Goal: Task Accomplishment & Management: Use online tool/utility

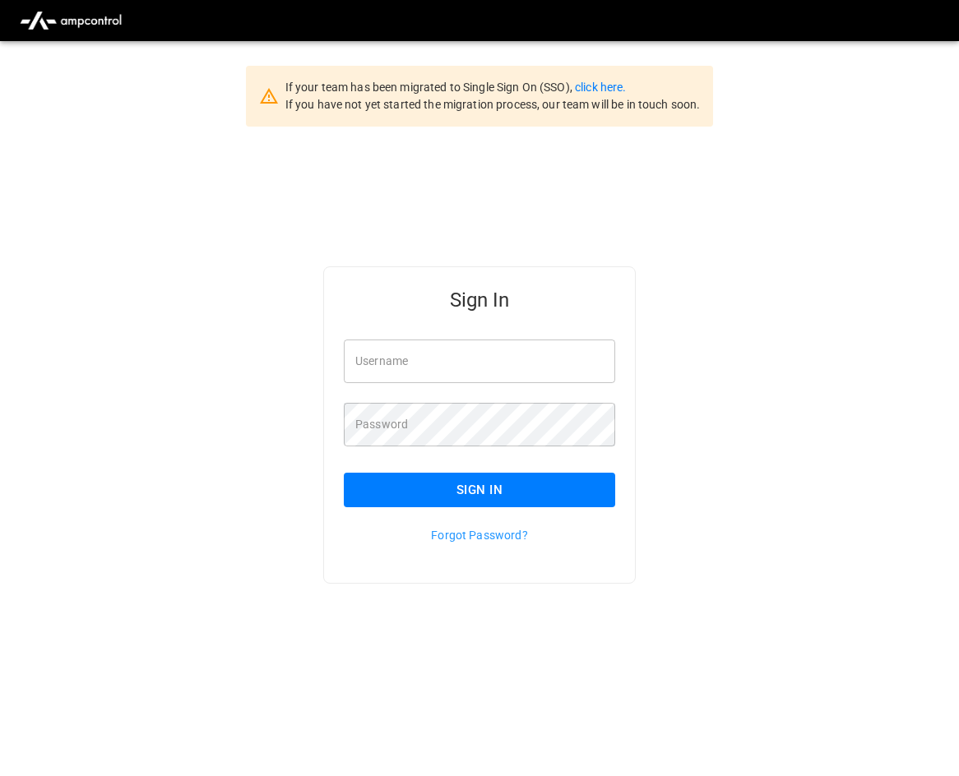
scroll to position [41, 0]
type input "**********"
click at [418, 480] on button "Sign In" at bounding box center [479, 490] width 271 height 35
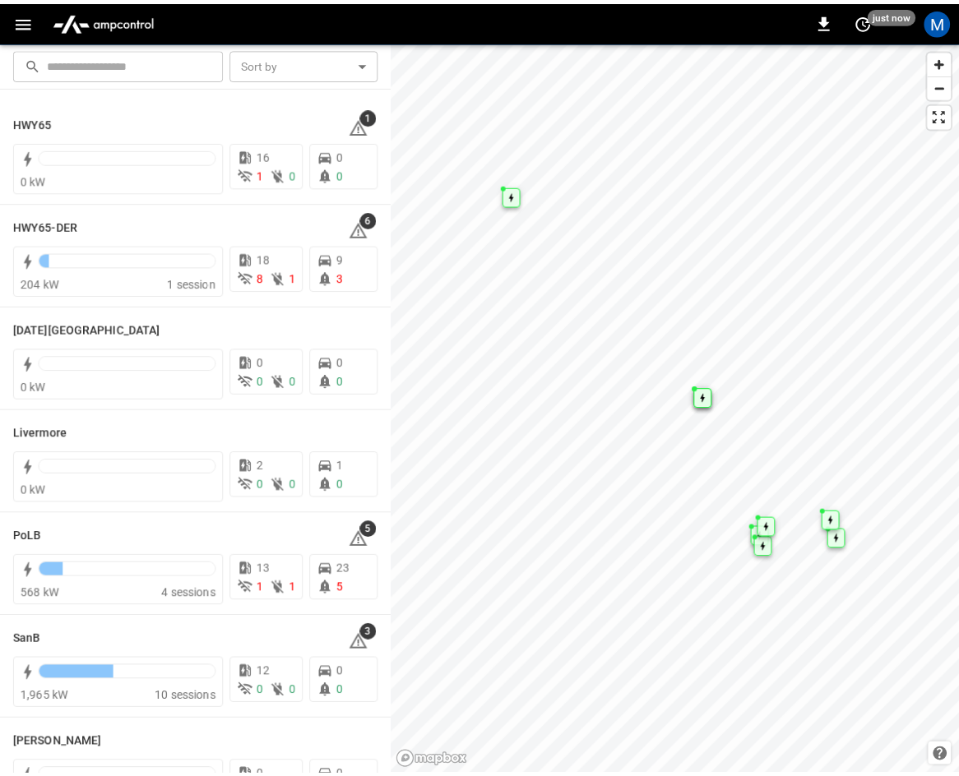
scroll to position [247, 0]
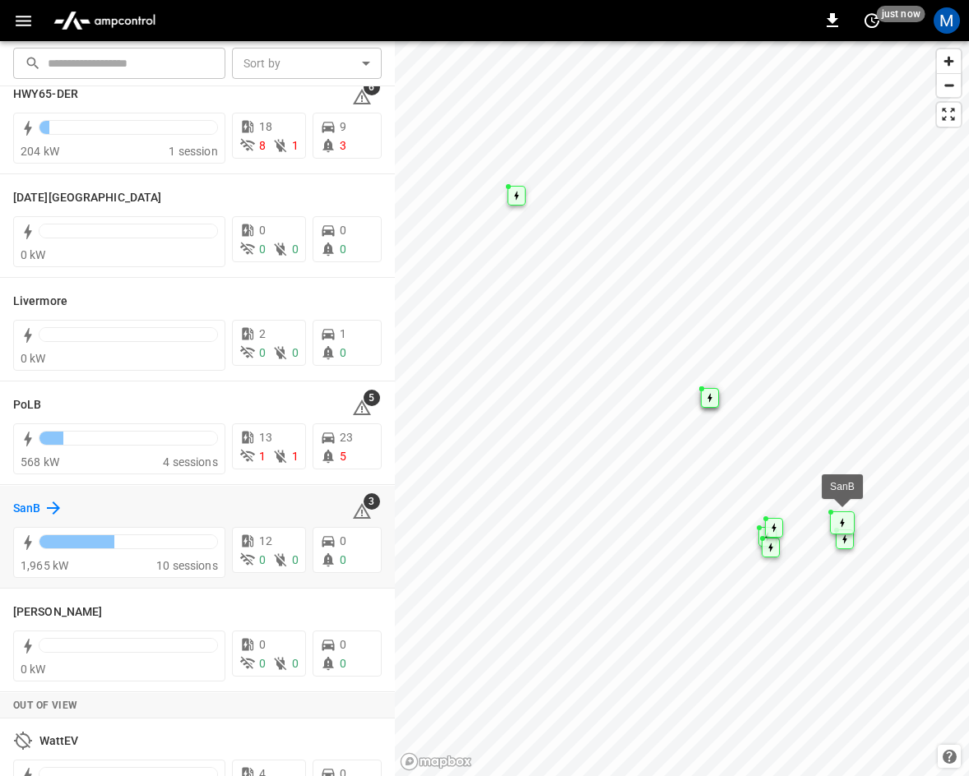
click at [50, 503] on icon at bounding box center [54, 508] width 20 height 20
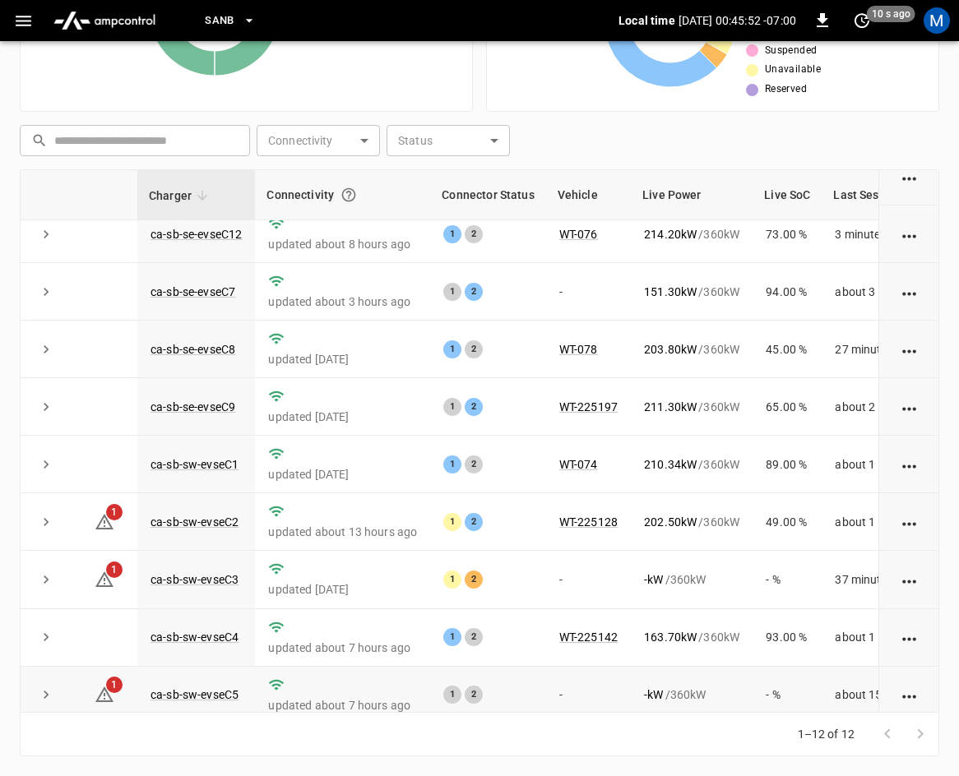
scroll to position [219, 0]
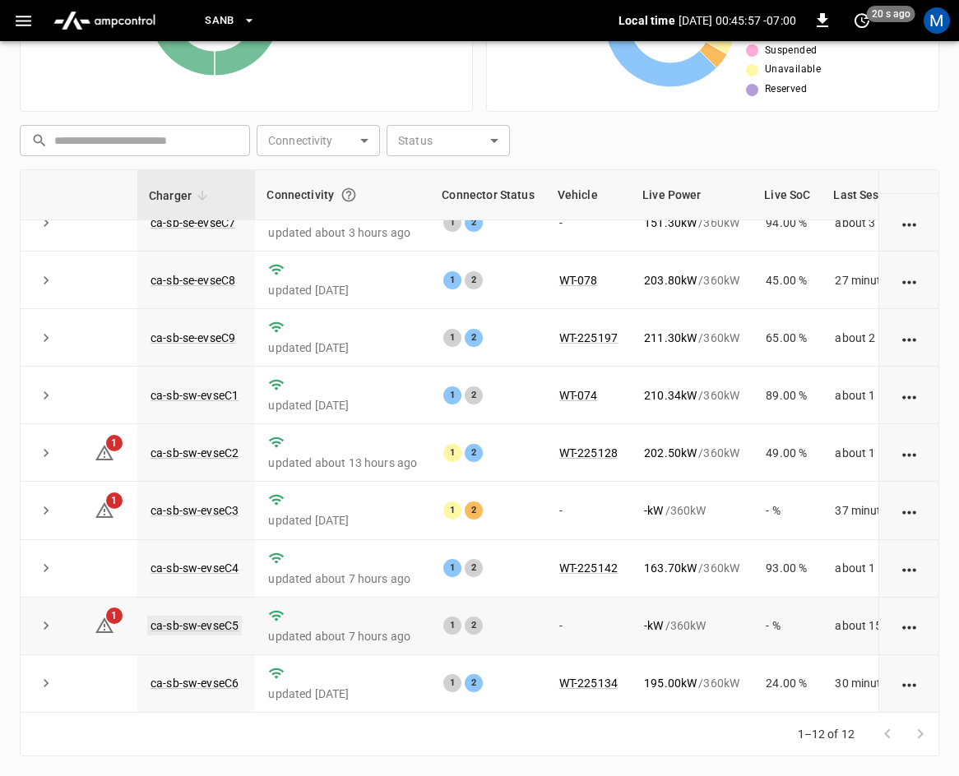
click at [224, 616] on link "ca-sb-sw-evseC5" at bounding box center [194, 626] width 95 height 20
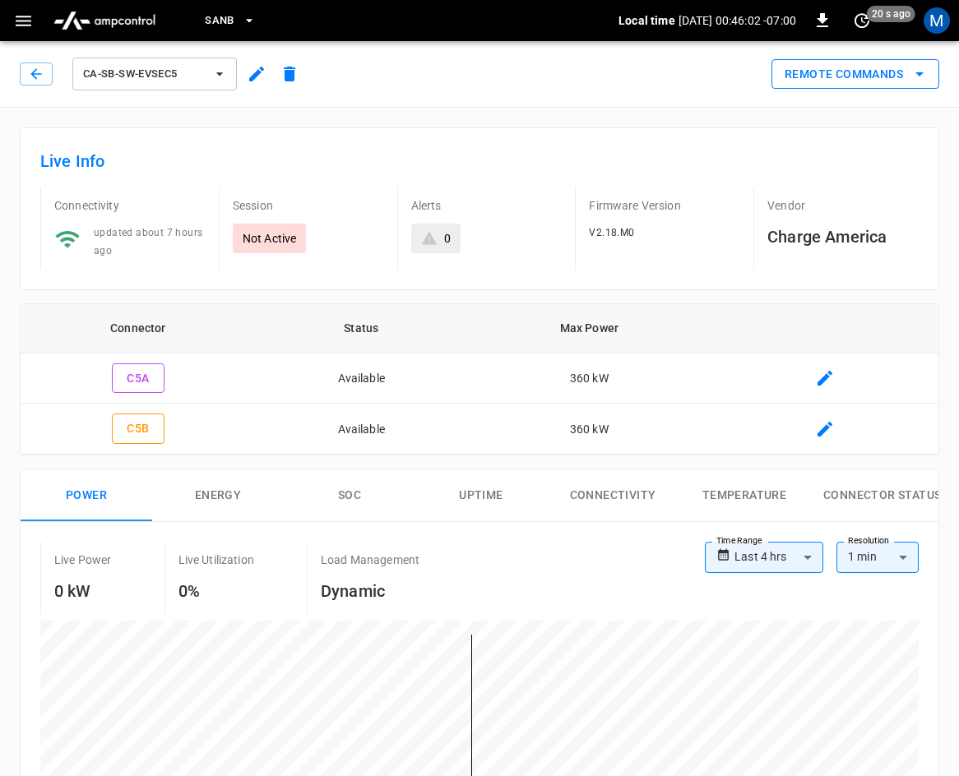
click at [825, 70] on button "Remote Commands" at bounding box center [856, 74] width 168 height 30
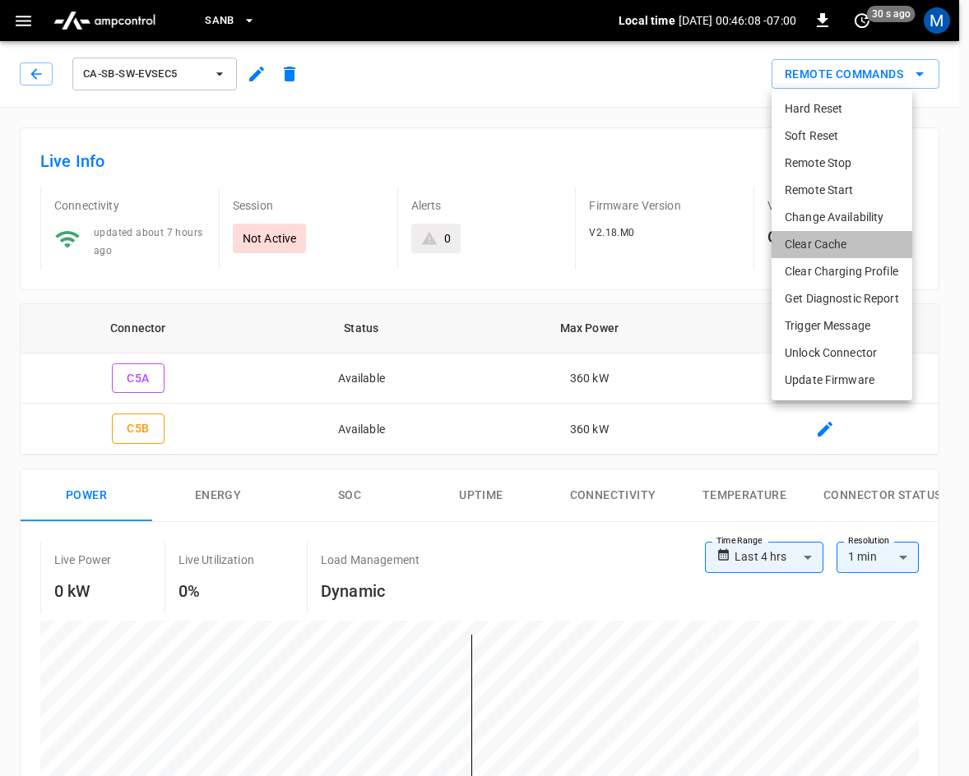
click at [819, 242] on li "Clear Cache" at bounding box center [842, 244] width 141 height 27
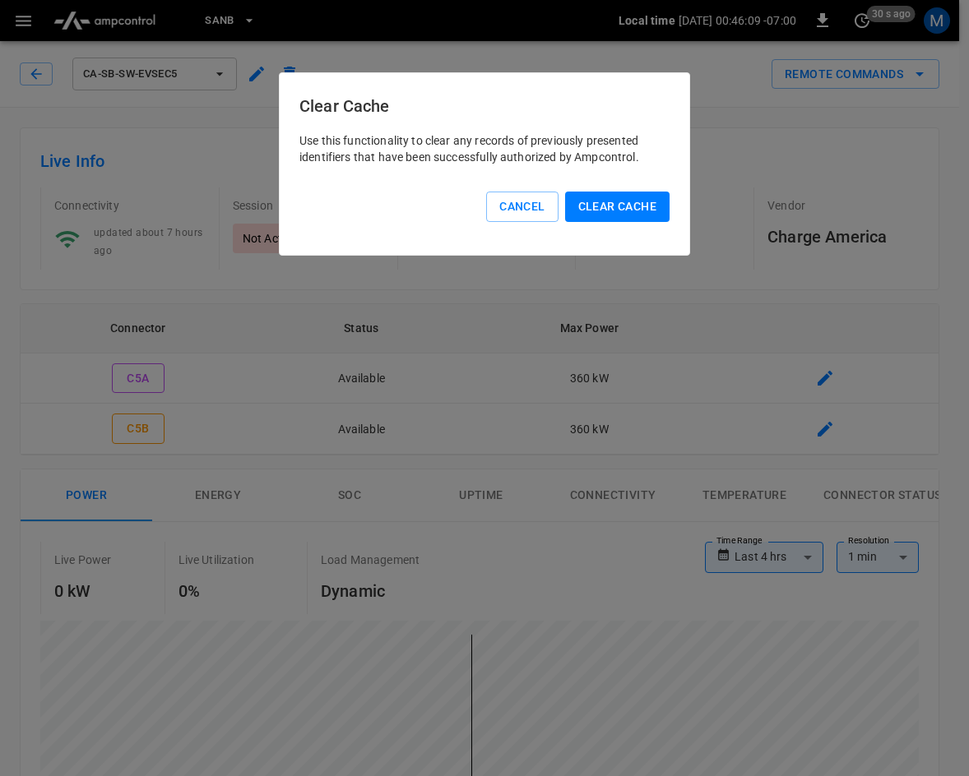
click at [601, 206] on button "Clear Cache" at bounding box center [617, 207] width 104 height 30
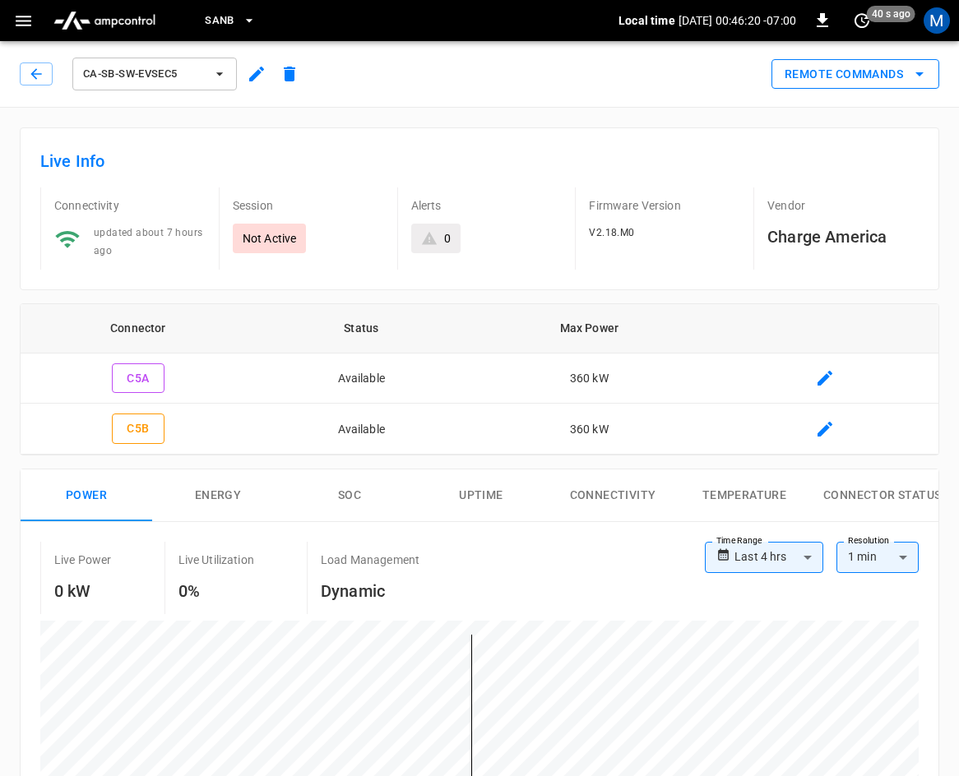
click at [834, 77] on button "Remote Commands" at bounding box center [856, 74] width 168 height 30
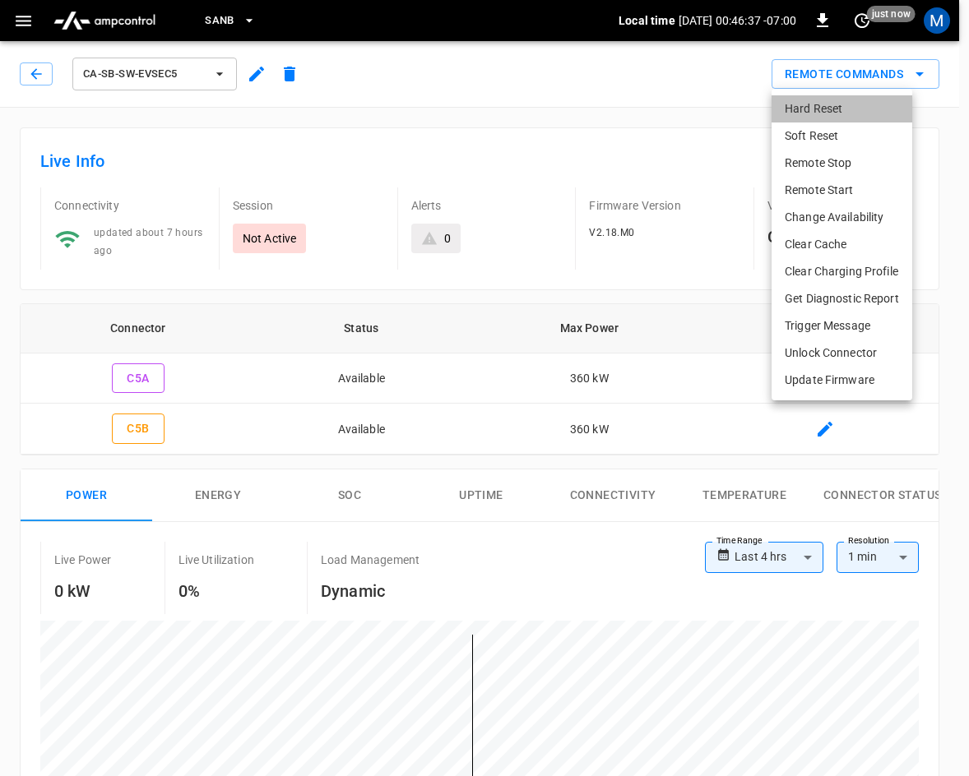
click at [828, 108] on li "Hard Reset" at bounding box center [842, 108] width 141 height 27
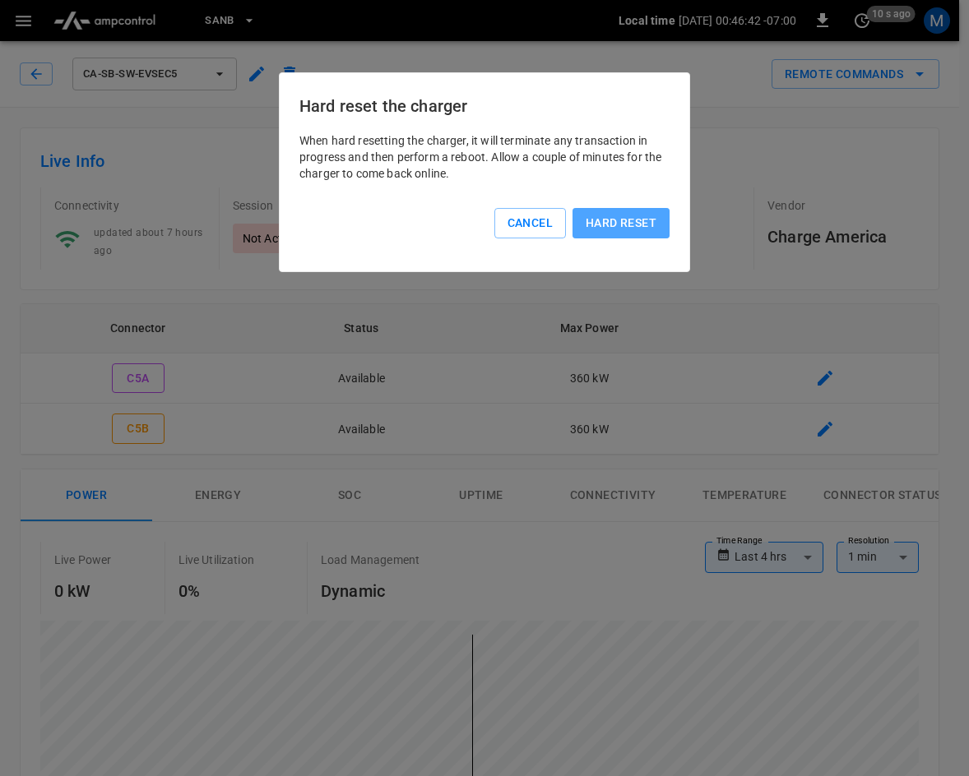
click at [636, 223] on button "Hard reset" at bounding box center [620, 223] width 97 height 30
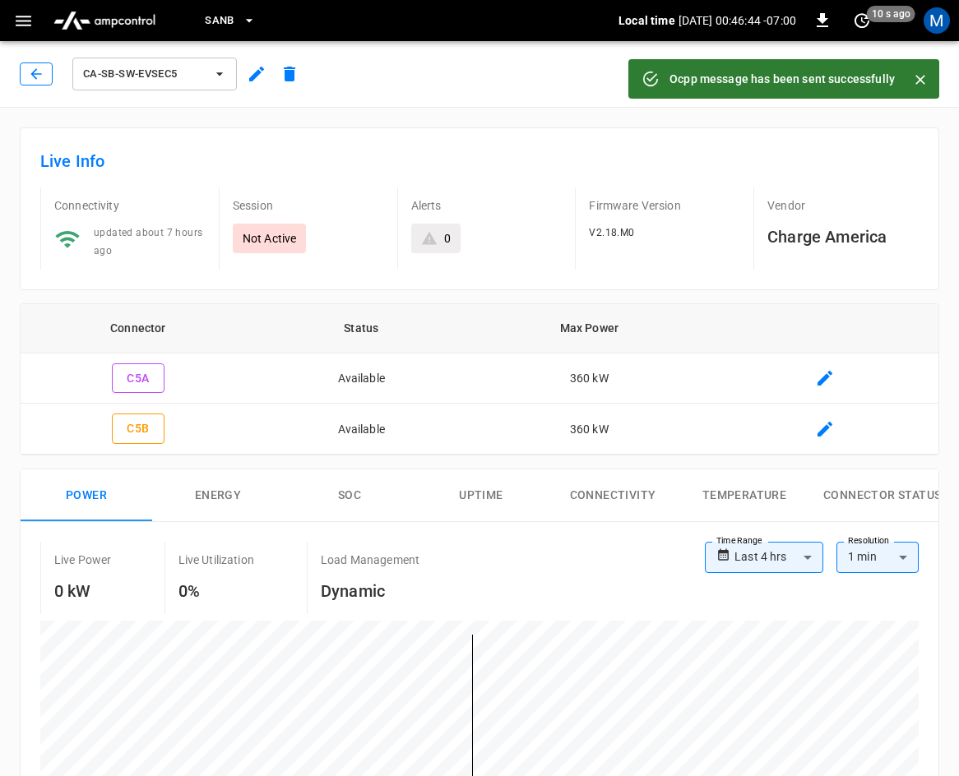
click at [24, 73] on button "button" at bounding box center [36, 74] width 33 height 23
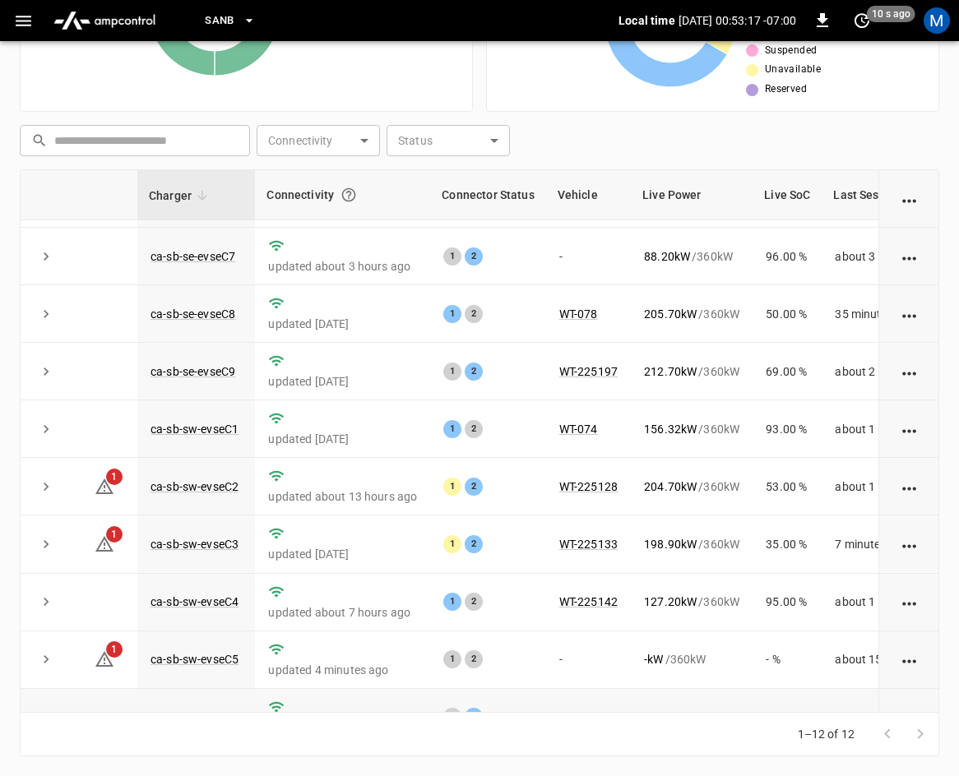
scroll to position [219, 0]
